Goal: Task Accomplishment & Management: Manage account settings

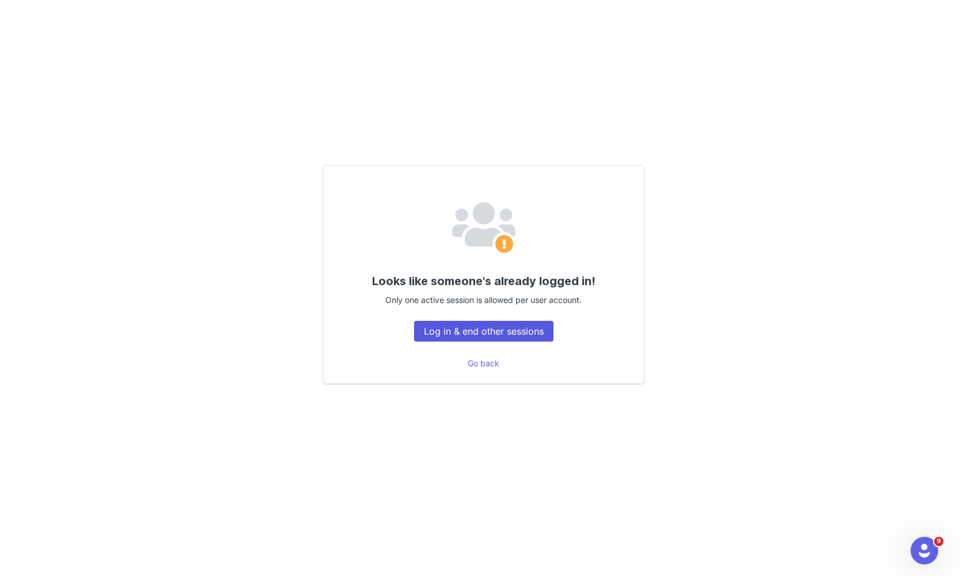
click at [453, 333] on button "Log in & end other sessions" at bounding box center [483, 331] width 139 height 21
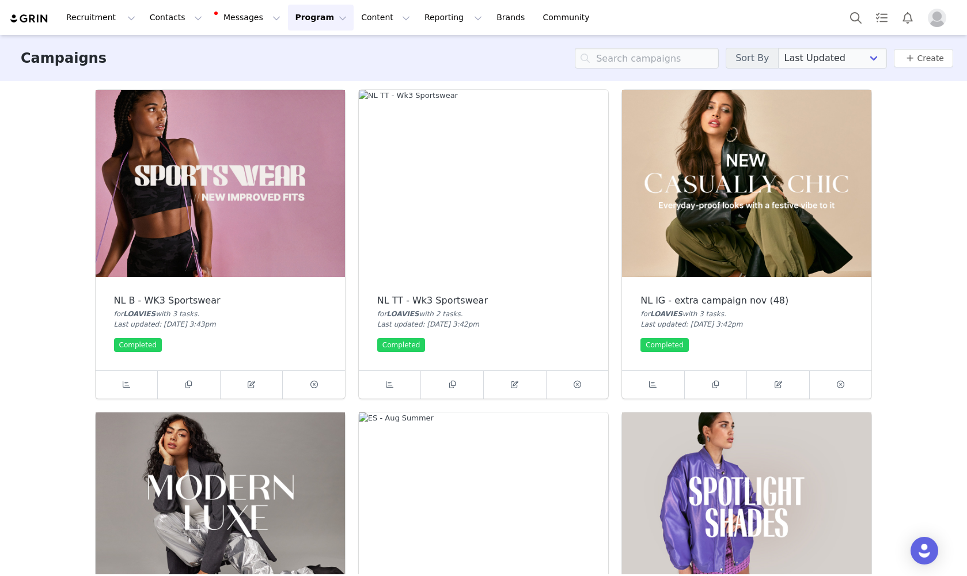
click at [933, 17] on img "Profile" at bounding box center [937, 18] width 18 height 18
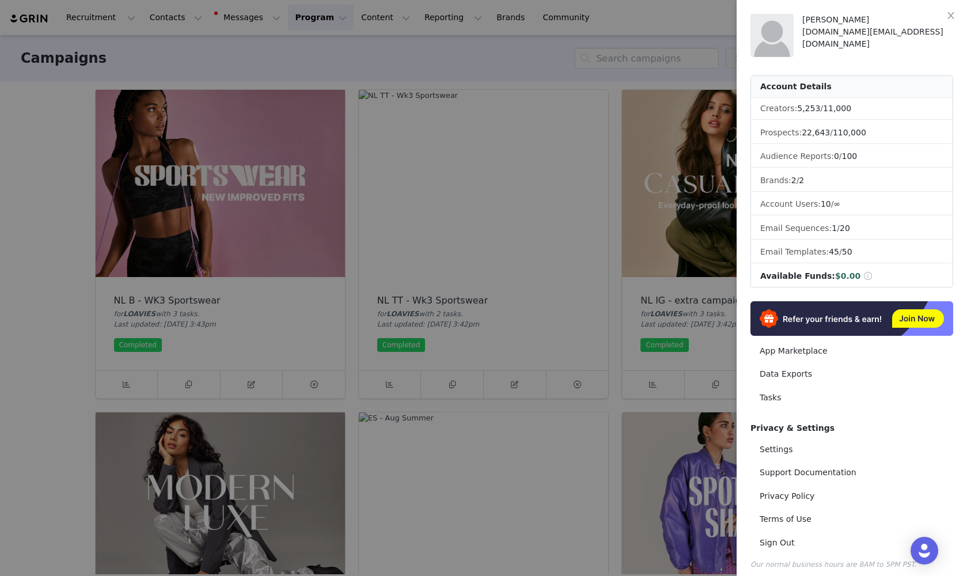
drag, startPoint x: 933, startPoint y: 17, endPoint x: 826, endPoint y: 308, distance: 310.0
click at [936, 21] on div at bounding box center [483, 288] width 967 height 576
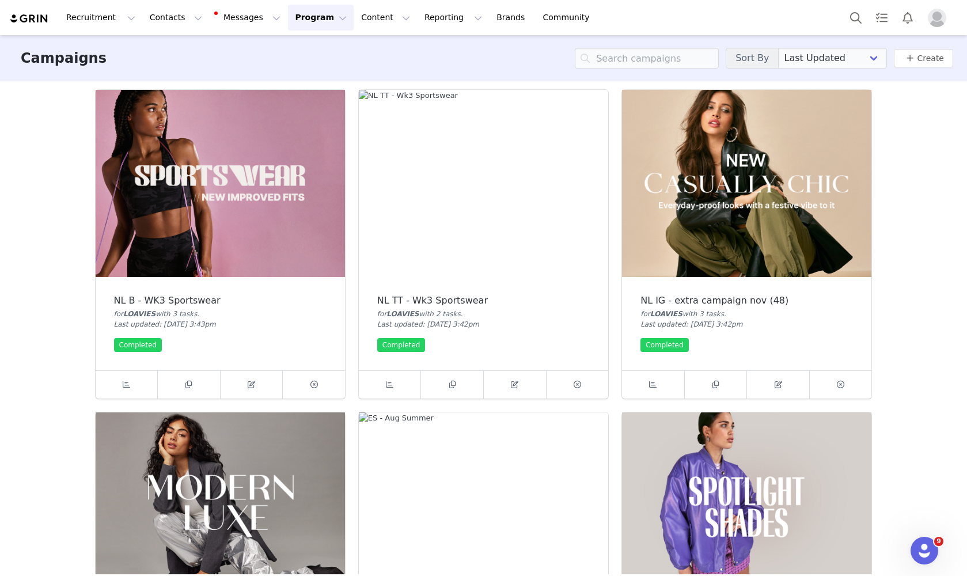
click at [941, 16] on img "Profile" at bounding box center [937, 18] width 18 height 18
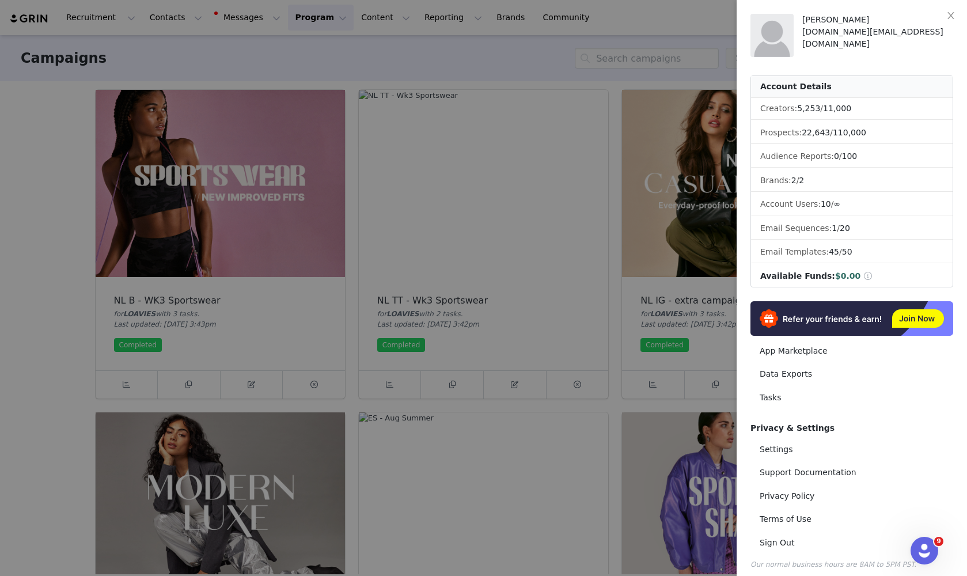
click at [870, 34] on div "collab.nl@loavies.com" at bounding box center [878, 38] width 151 height 24
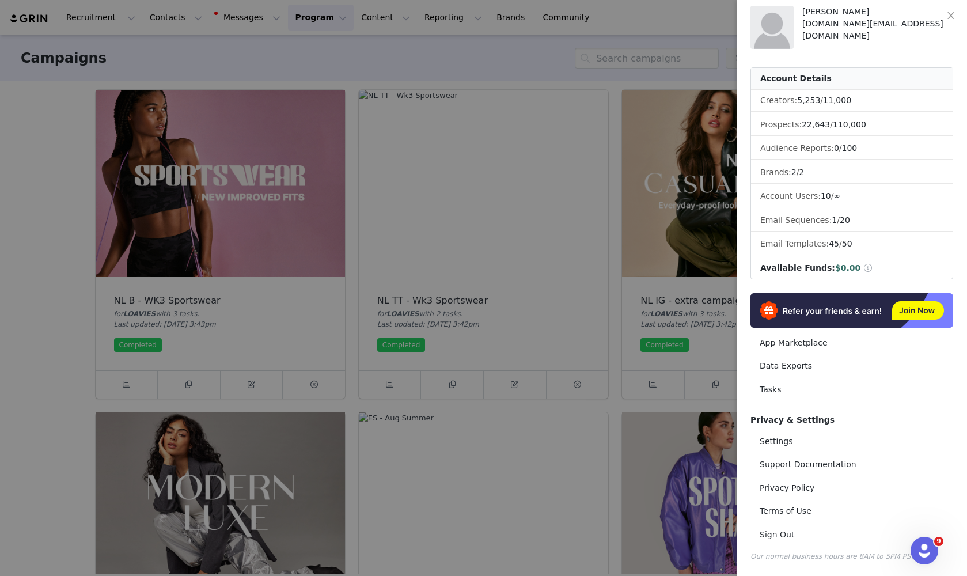
scroll to position [8, 0]
click at [777, 535] on link "Sign Out" at bounding box center [852, 534] width 203 height 21
click at [769, 537] on link "Sign Out" at bounding box center [852, 534] width 203 height 21
